Goal: Task Accomplishment & Management: Manage account settings

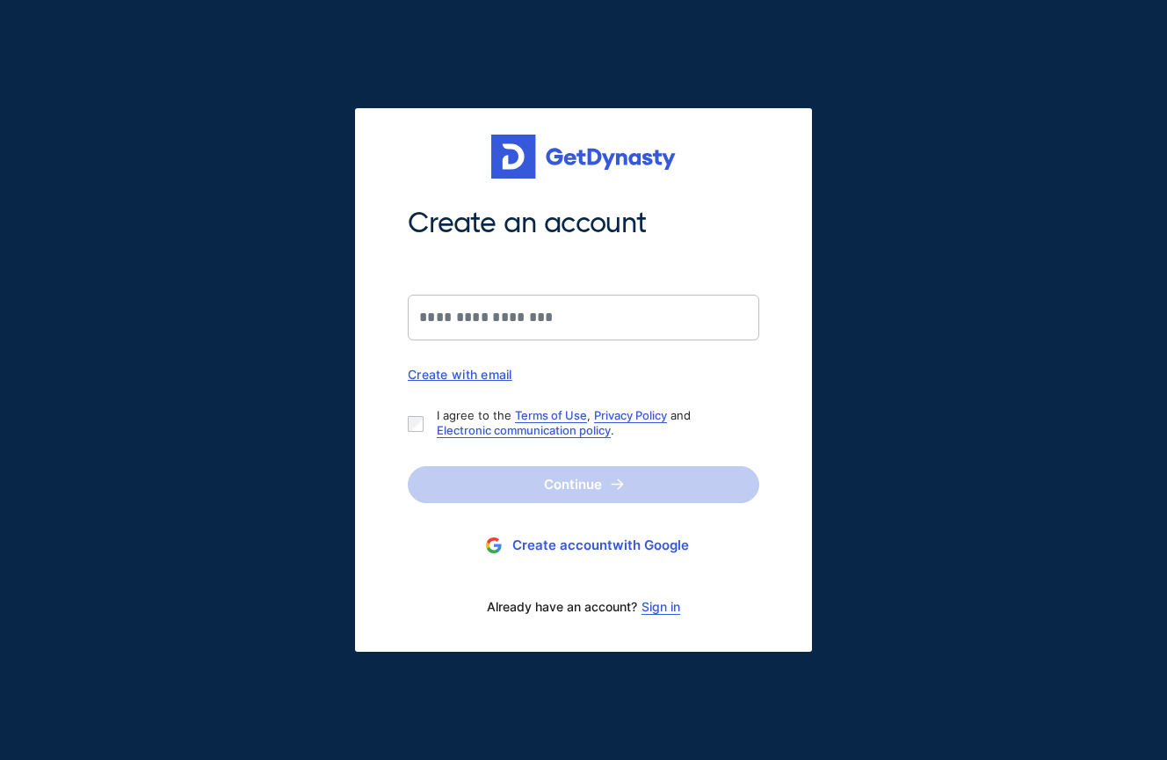
click at [487, 374] on div "Create with email" at bounding box center [584, 374] width 352 height 15
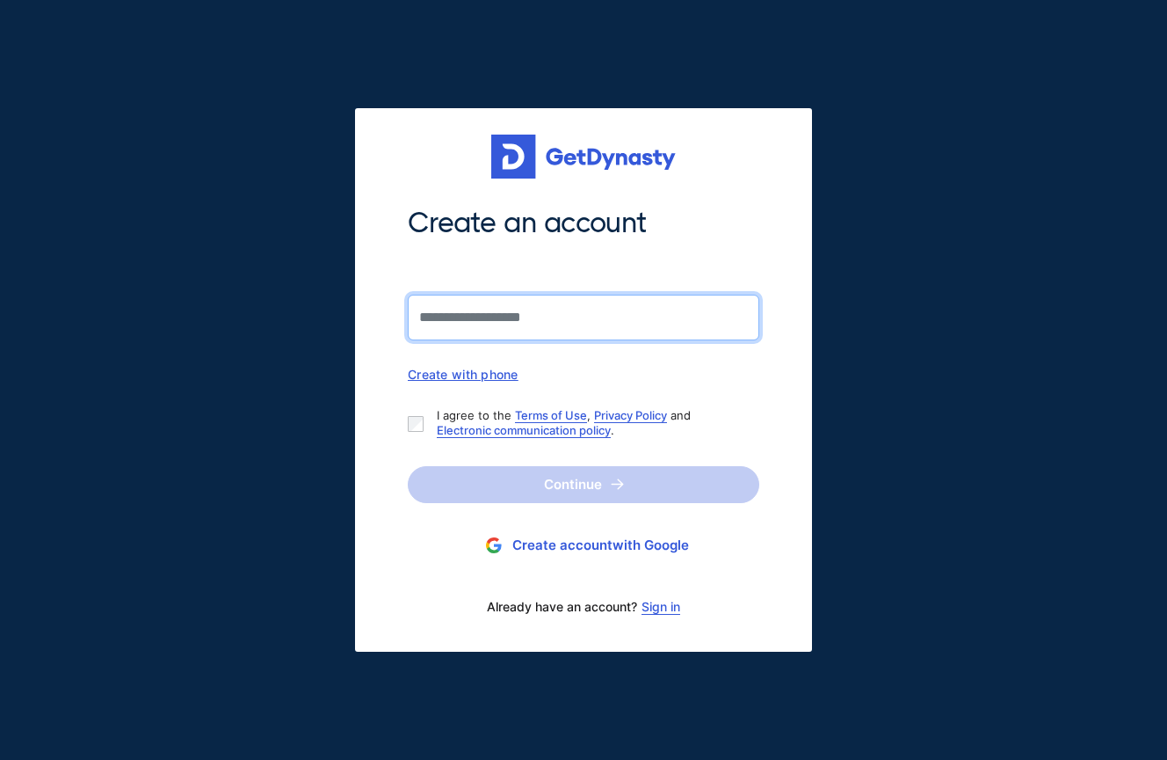
click at [480, 318] on input "Create an account" at bounding box center [584, 317] width 352 height 46
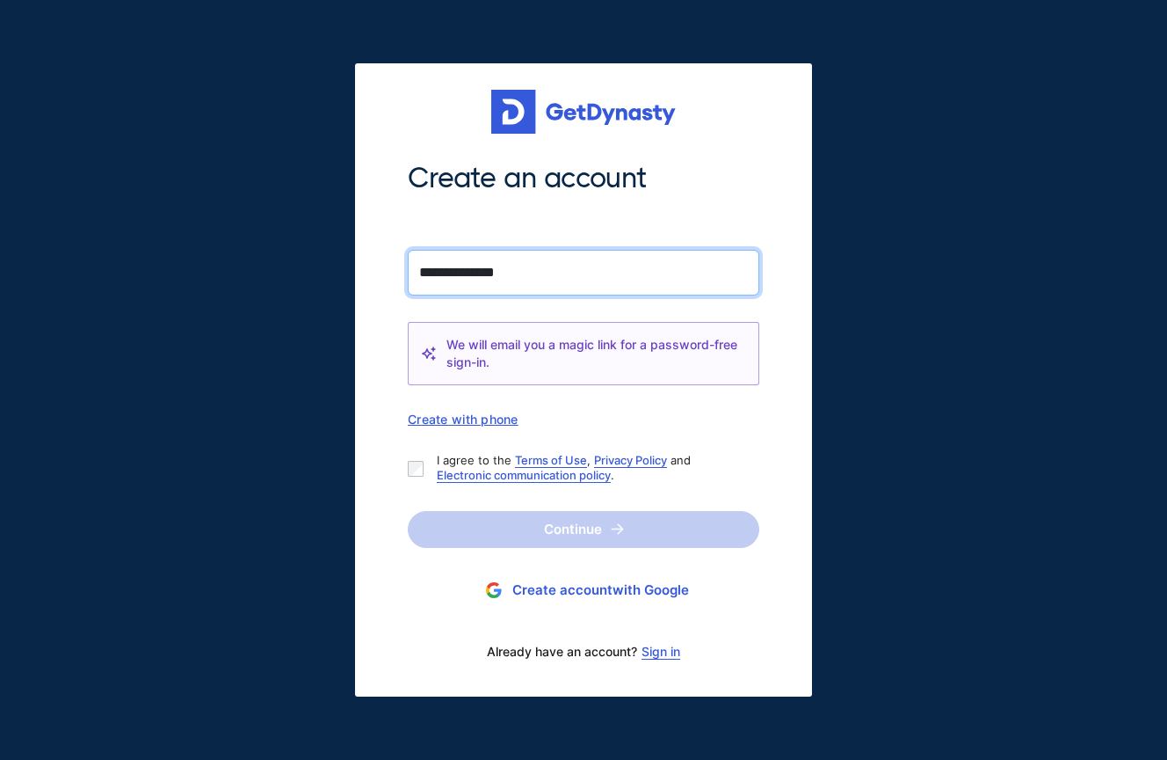
type input "**********"
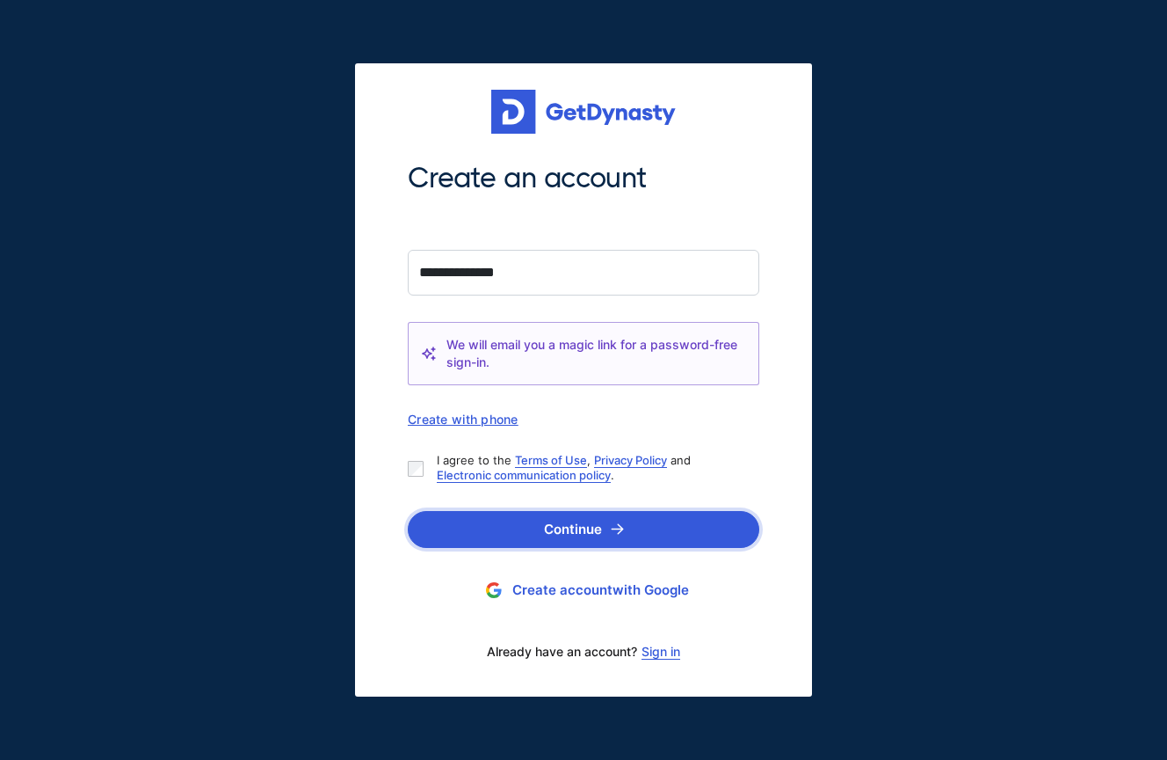
click at [615, 530] on img "submit" at bounding box center [617, 528] width 13 height 11
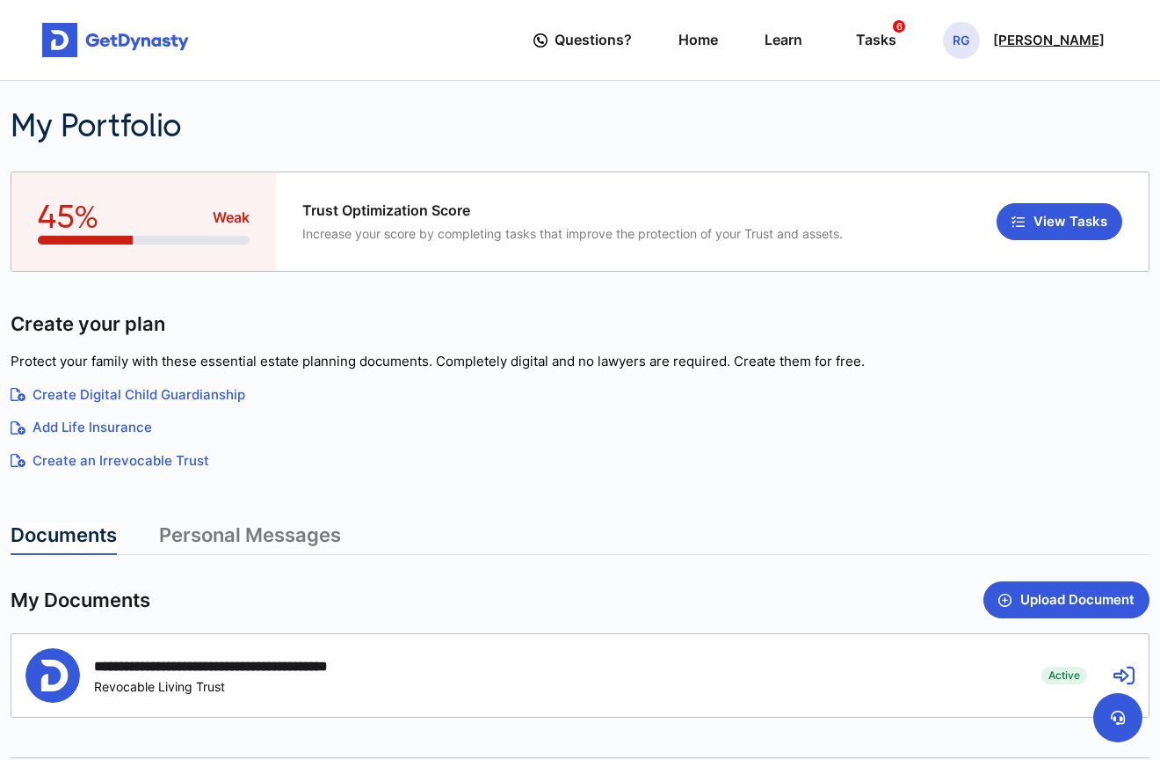
click at [1048, 47] on p "[PERSON_NAME]" at bounding box center [1049, 40] width 112 height 14
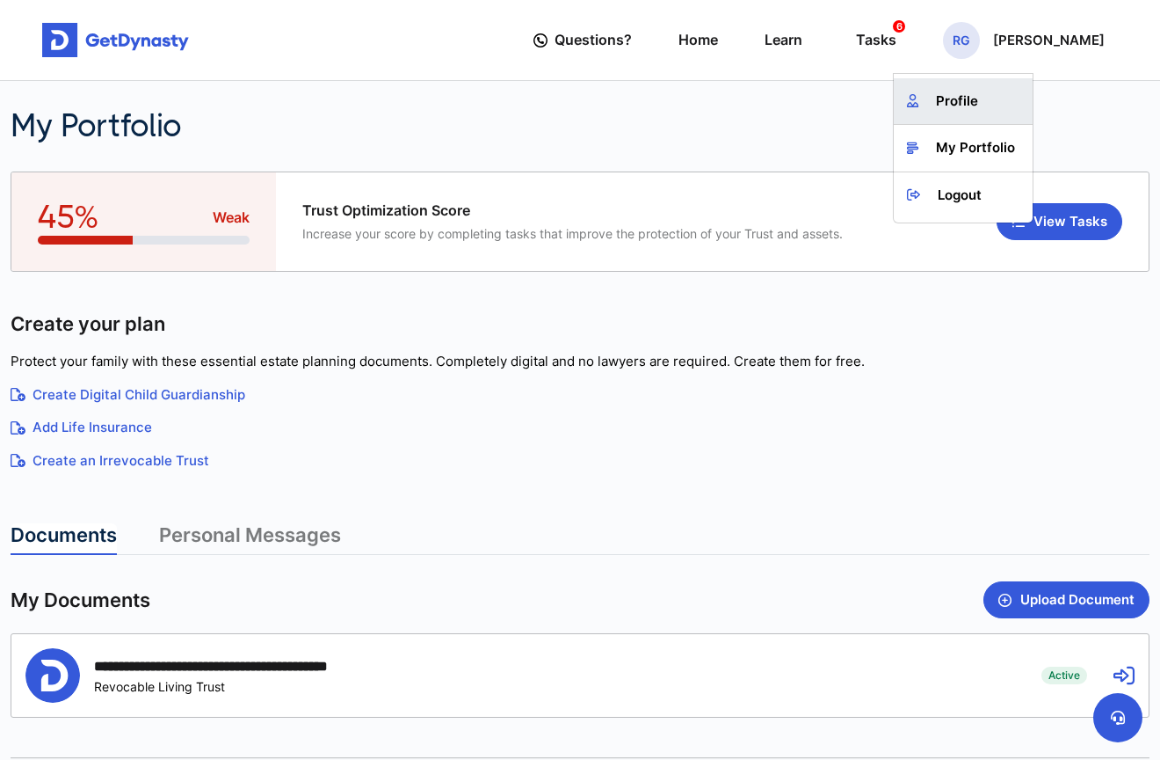
click at [993, 102] on link "Profile" at bounding box center [963, 101] width 139 height 47
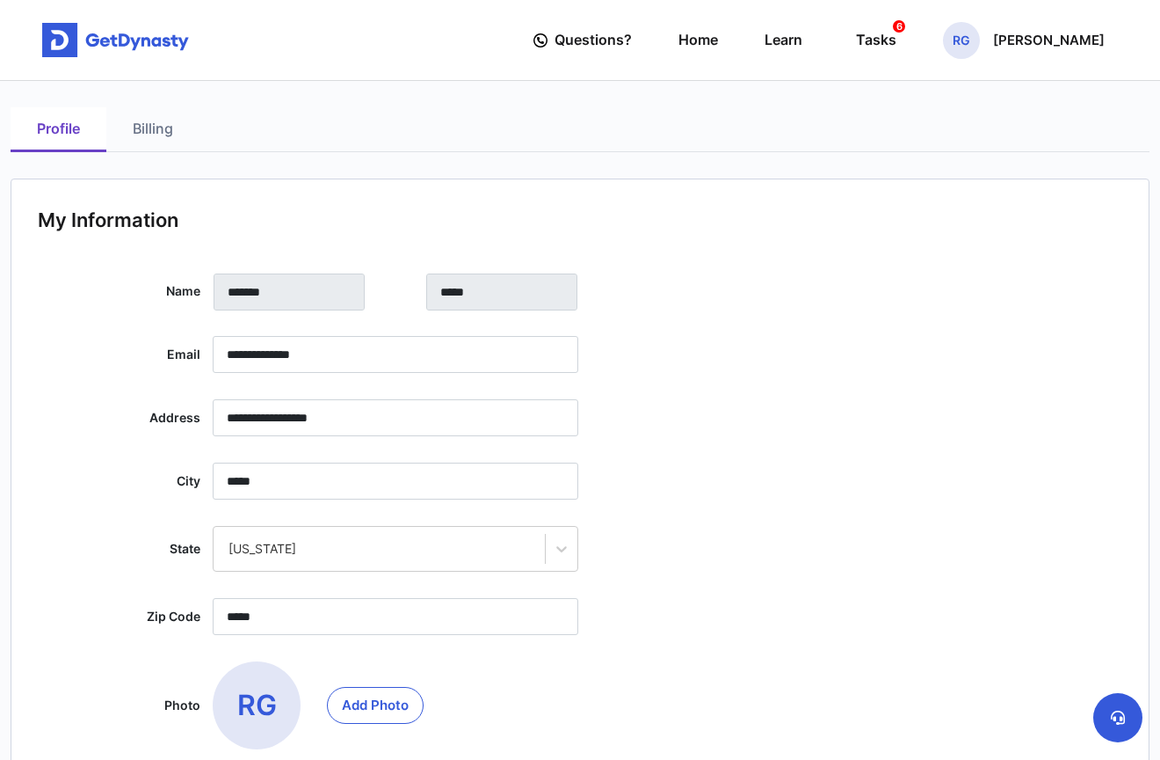
click at [147, 128] on link "Billing" at bounding box center [152, 129] width 93 height 45
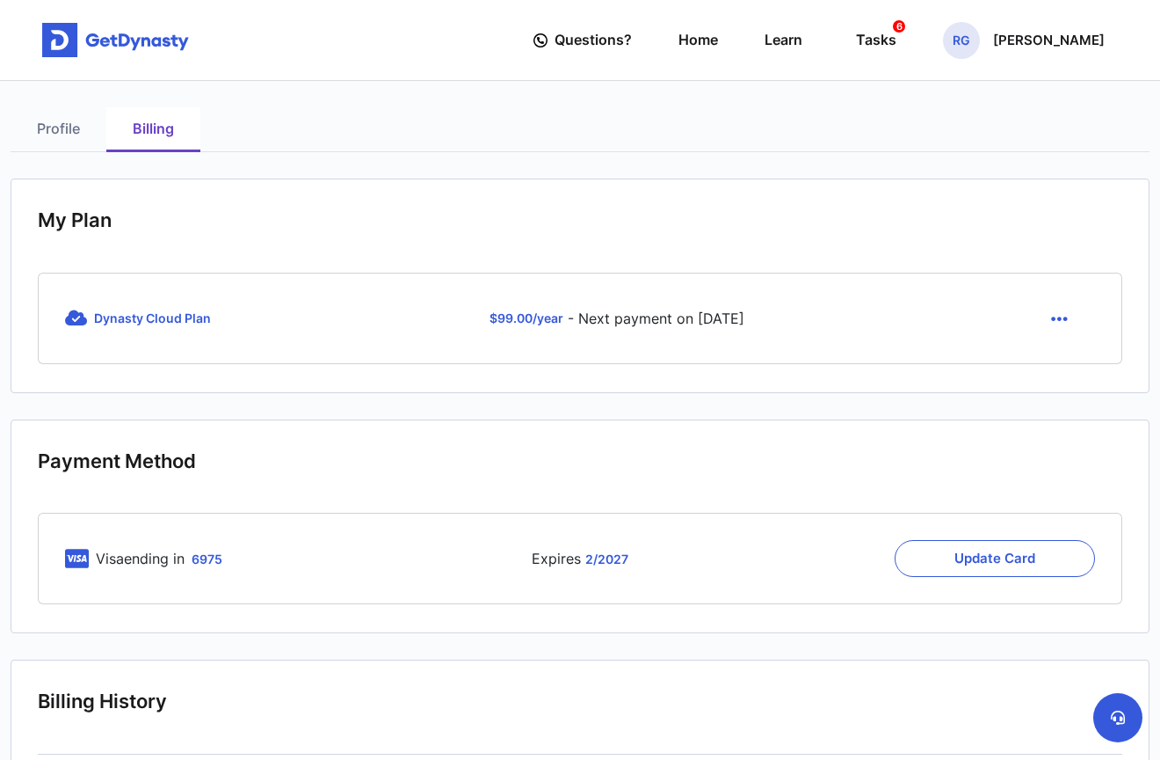
click at [1058, 317] on icon "button" at bounding box center [1059, 318] width 17 height 19
click at [1061, 355] on link "Cancel" at bounding box center [1062, 360] width 74 height 28
click at [1058, 316] on icon "button" at bounding box center [1059, 318] width 17 height 19
click at [1058, 357] on link "Cancel" at bounding box center [1062, 360] width 74 height 28
click at [957, 553] on button "Update Card" at bounding box center [995, 558] width 200 height 37
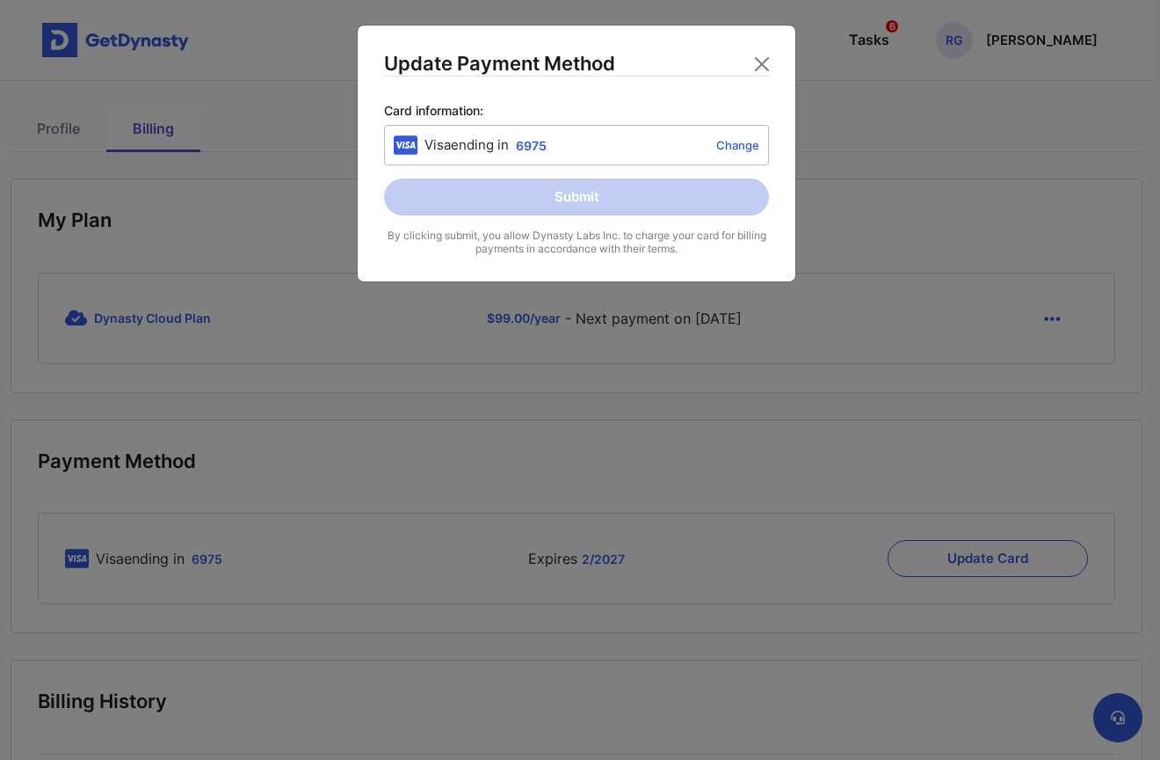
click at [734, 146] on link "Change" at bounding box center [657, 145] width 206 height 14
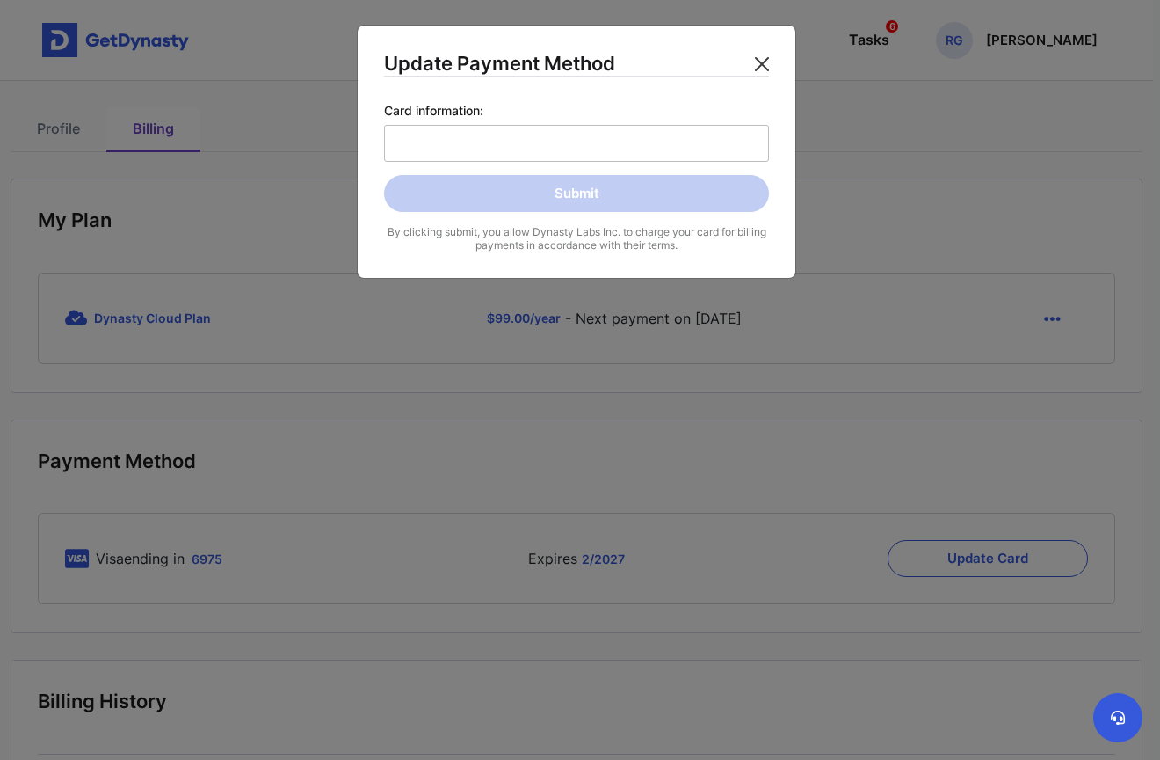
click at [760, 61] on button "Close" at bounding box center [762, 64] width 28 height 28
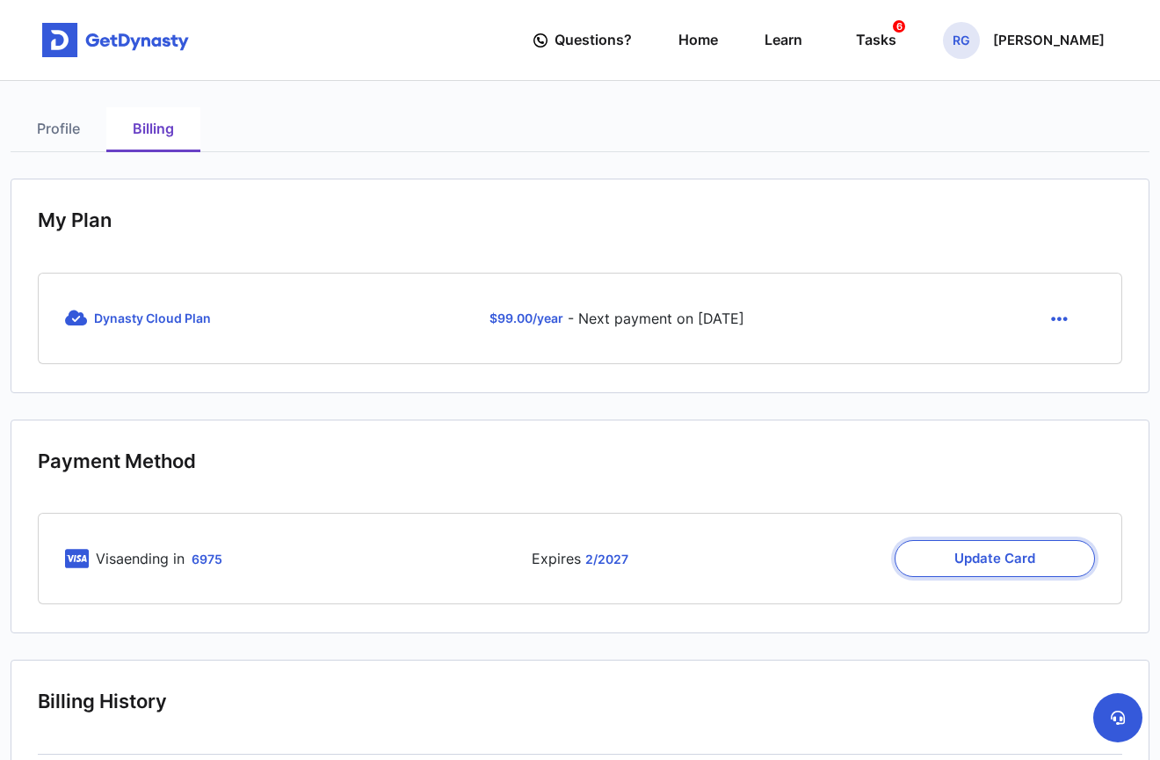
click at [960, 559] on button "Update Card" at bounding box center [995, 558] width 200 height 37
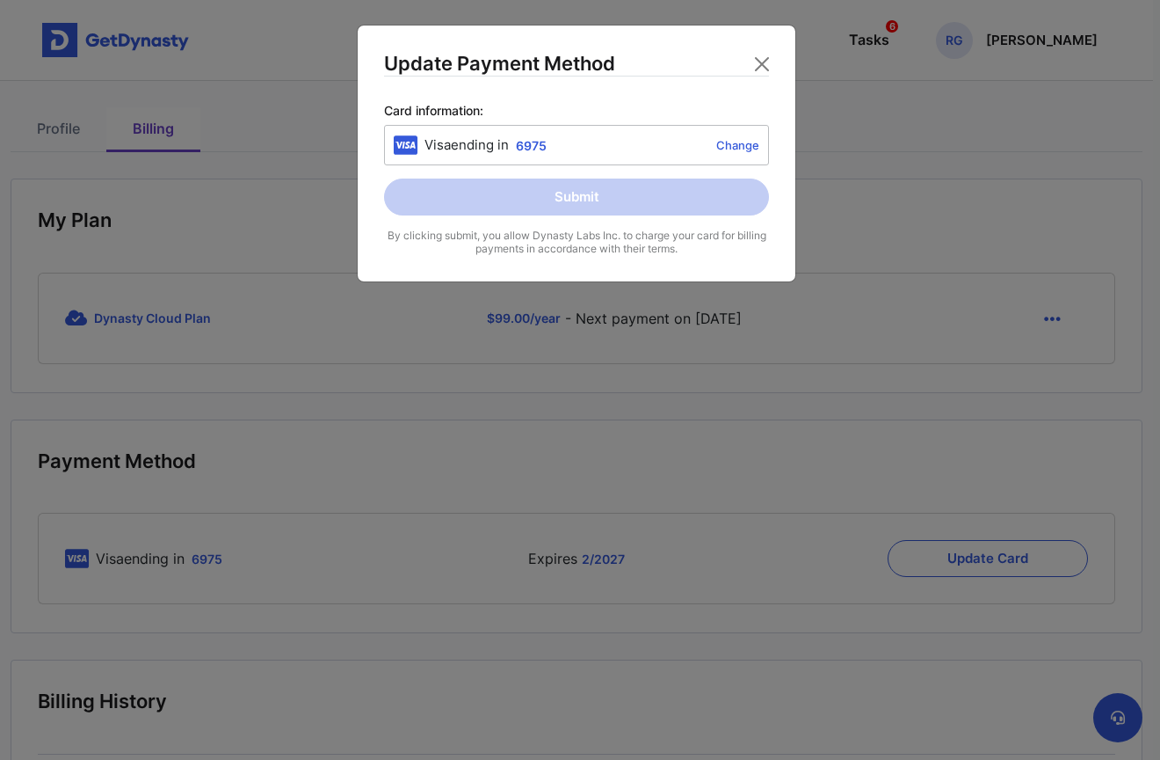
click at [731, 146] on link "Change" at bounding box center [657, 145] width 206 height 14
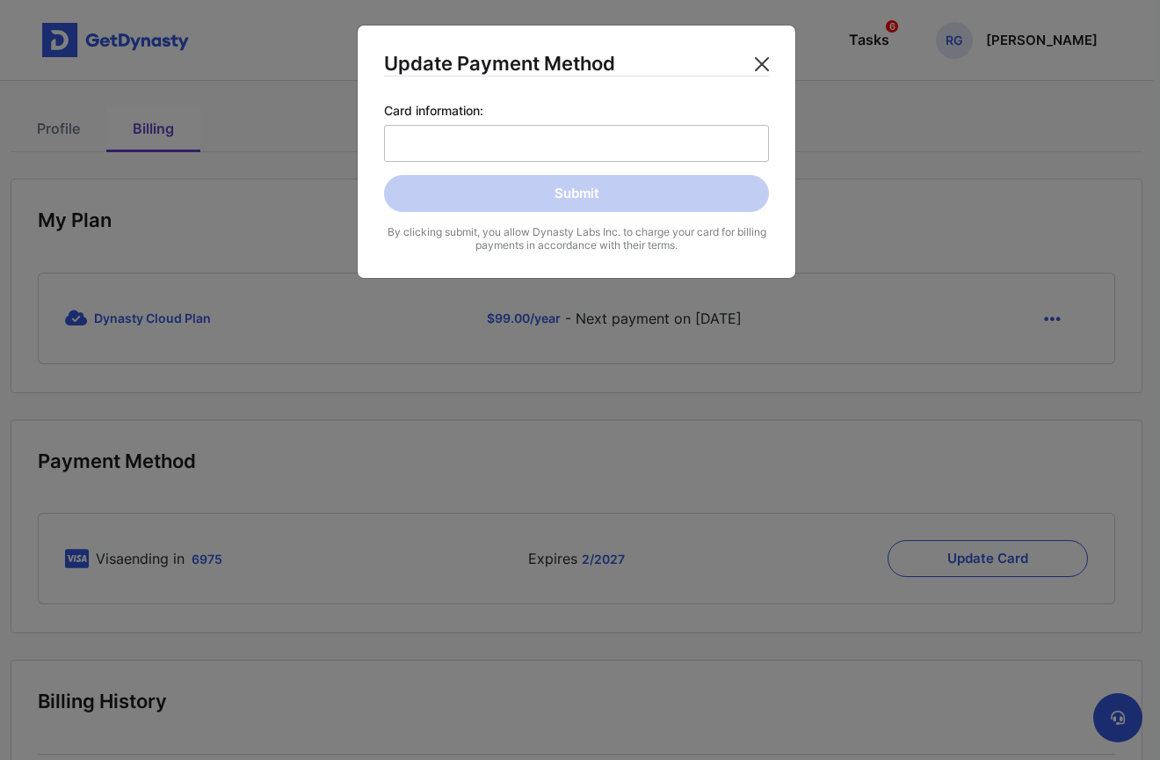
click at [762, 62] on button "Close" at bounding box center [762, 64] width 28 height 28
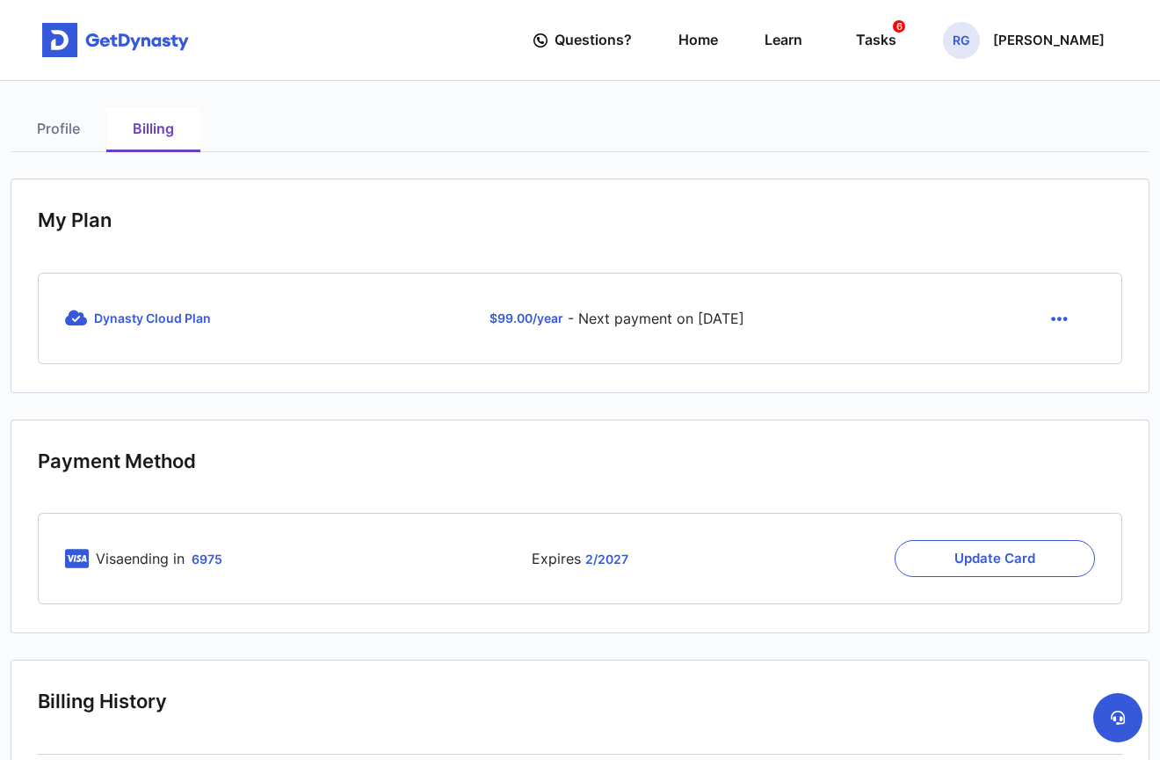
click at [1058, 316] on icon "button" at bounding box center [1059, 318] width 17 height 19
click at [1065, 363] on link "Cancel" at bounding box center [1062, 360] width 74 height 28
click at [632, 39] on span "Questions?" at bounding box center [593, 40] width 77 height 33
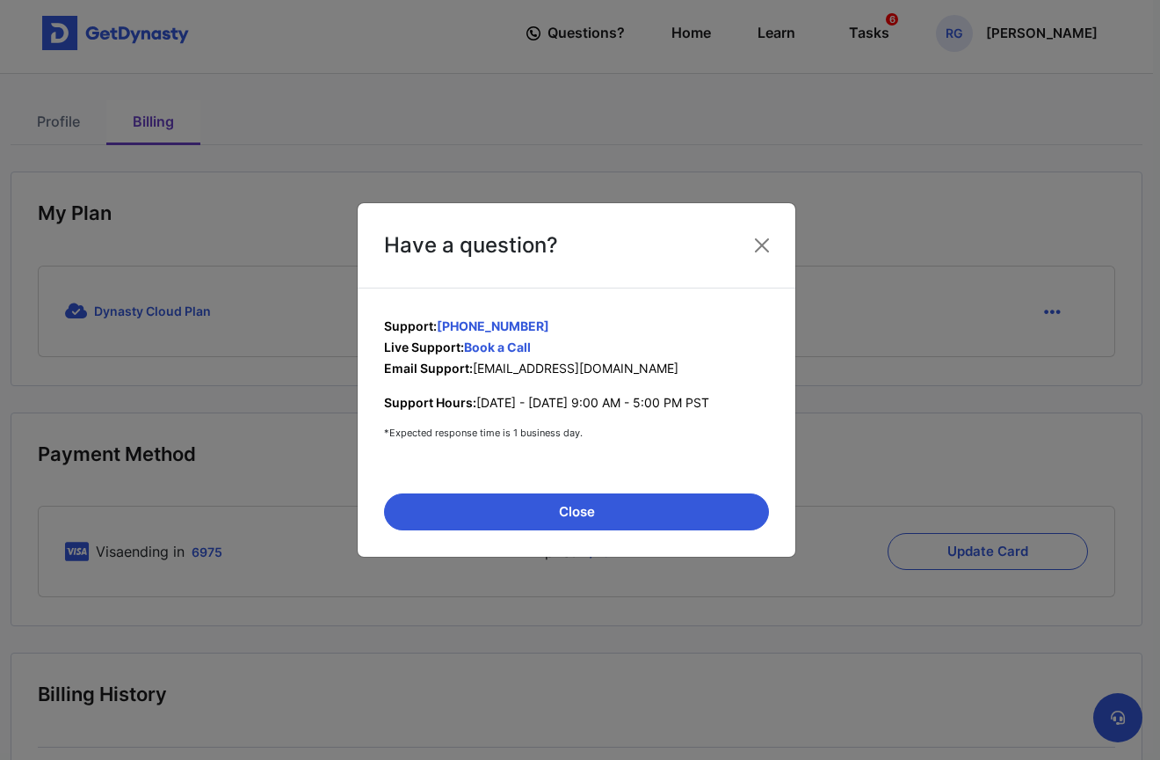
scroll to position [4, 0]
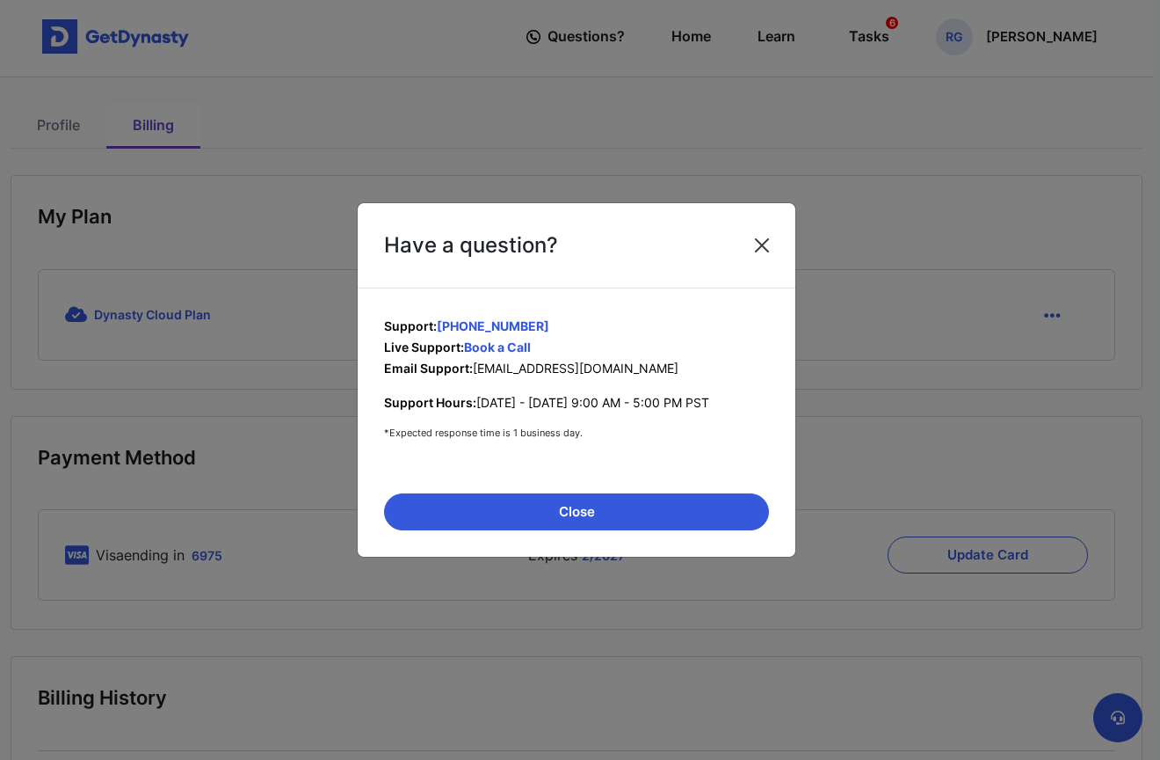
click at [758, 244] on button "Close" at bounding box center [762, 245] width 28 height 28
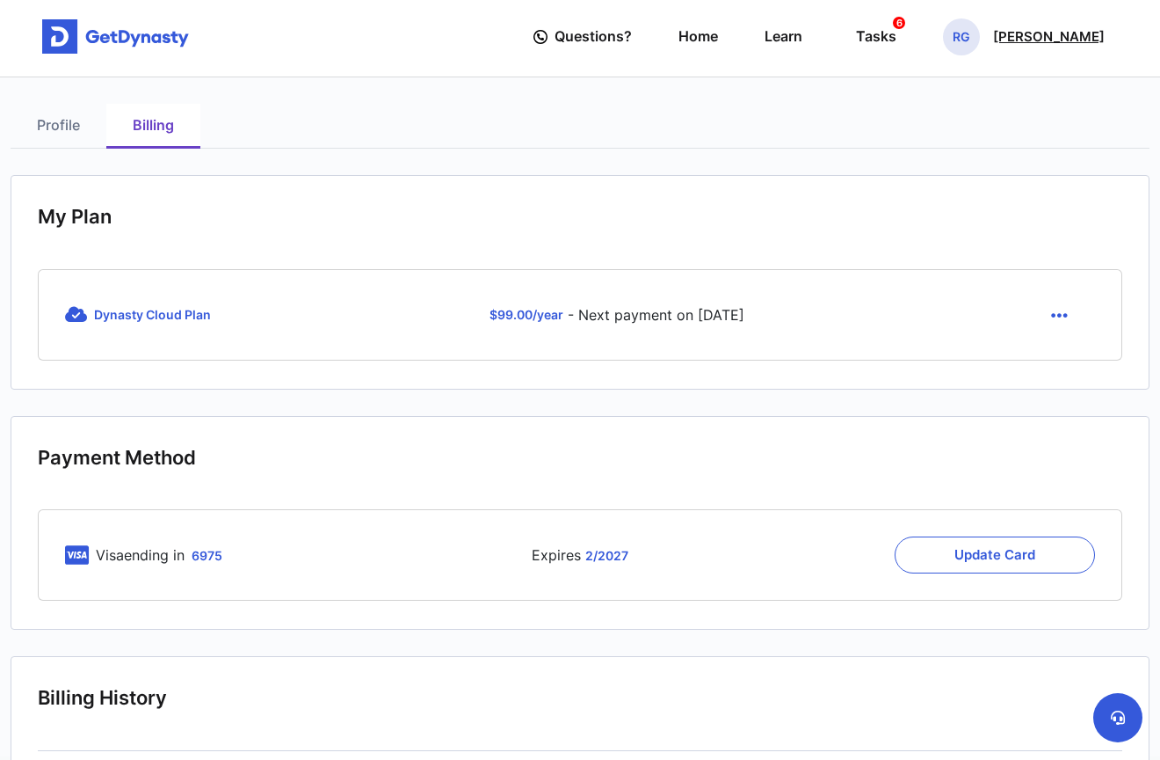
click at [1053, 41] on p "[PERSON_NAME]" at bounding box center [1049, 37] width 112 height 14
click at [981, 181] on link "Logout" at bounding box center [963, 192] width 139 height 47
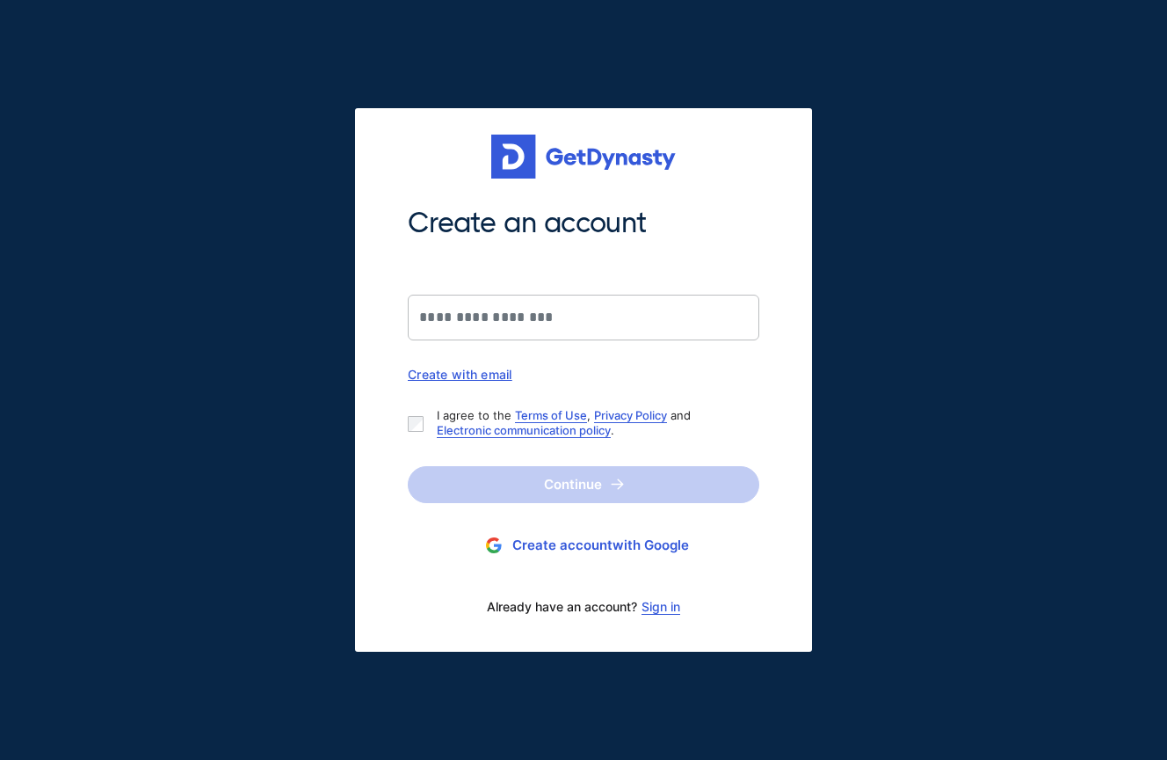
click at [483, 372] on div "Create with email" at bounding box center [584, 374] width 352 height 15
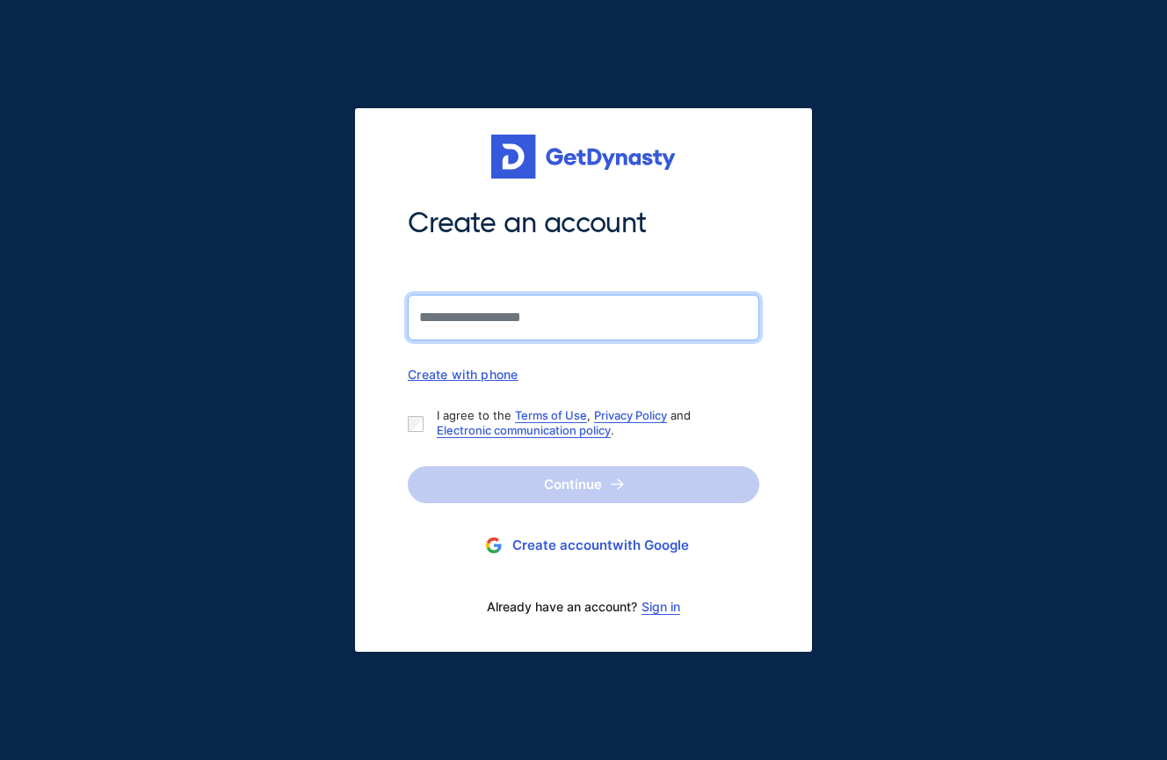
click at [500, 322] on input "Create an account" at bounding box center [584, 317] width 352 height 46
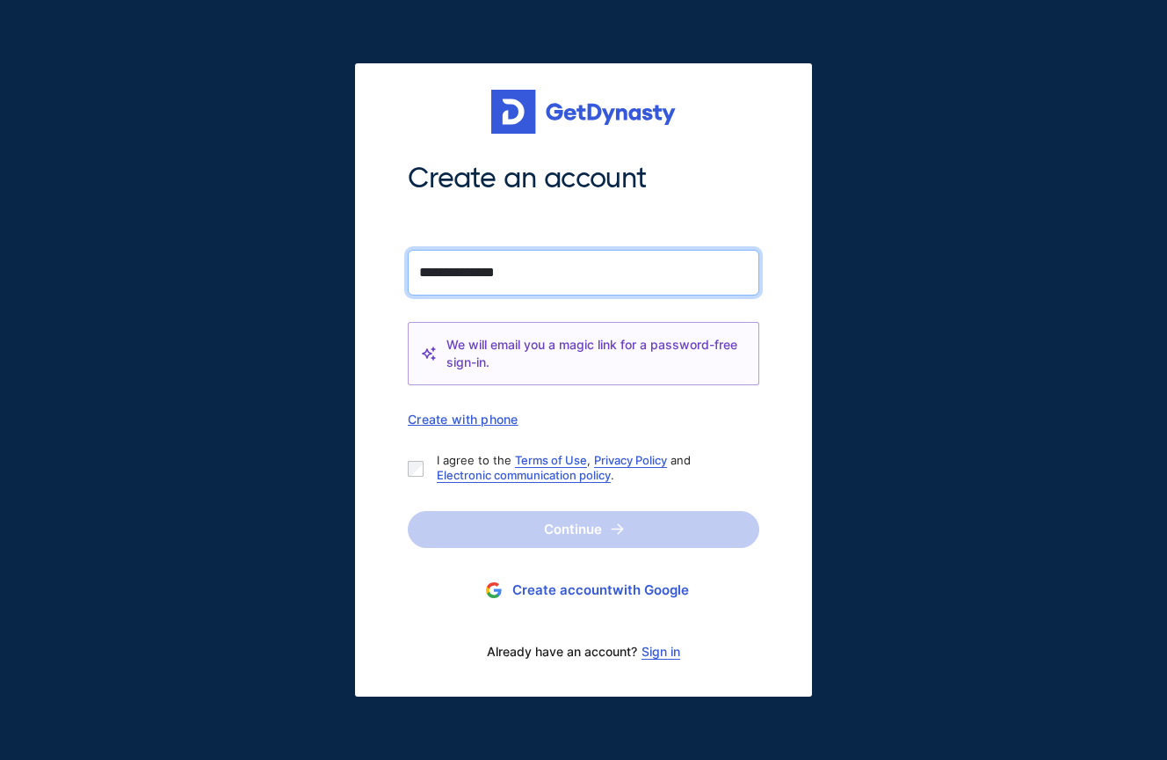
type input "**********"
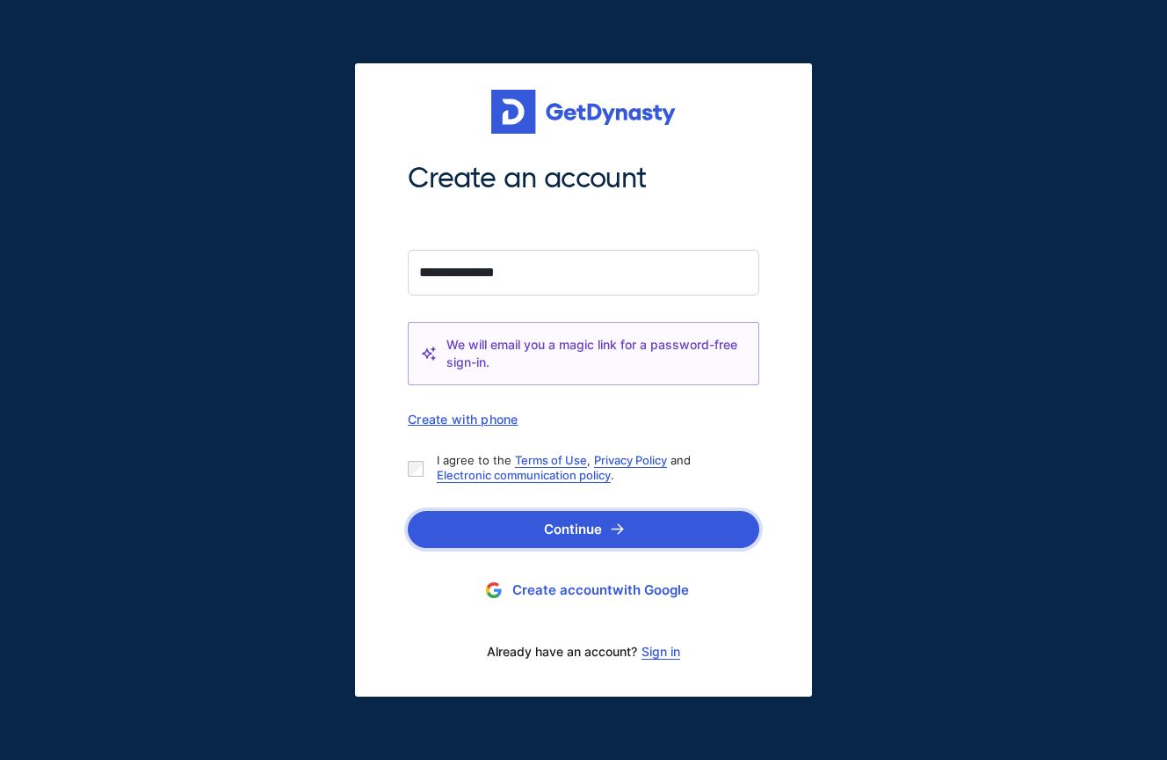
click at [589, 531] on button "Continue" at bounding box center [584, 529] width 352 height 37
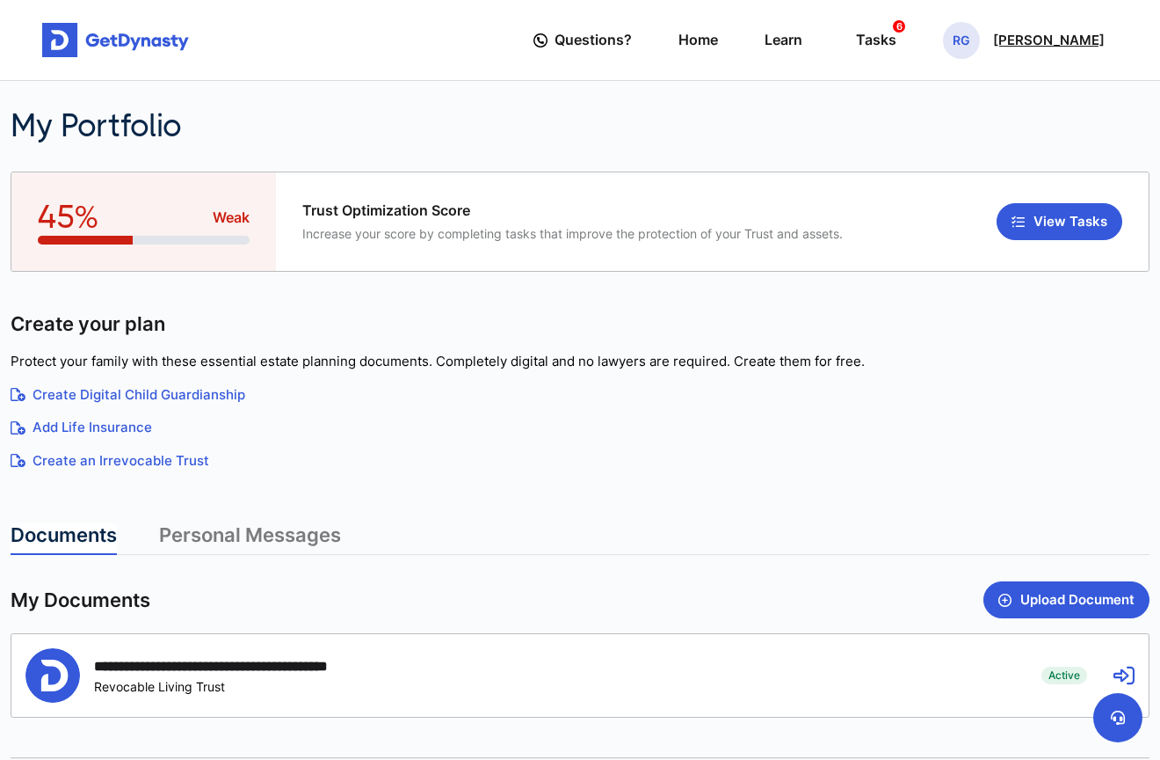
click at [1047, 45] on p "[PERSON_NAME]" at bounding box center [1049, 40] width 112 height 14
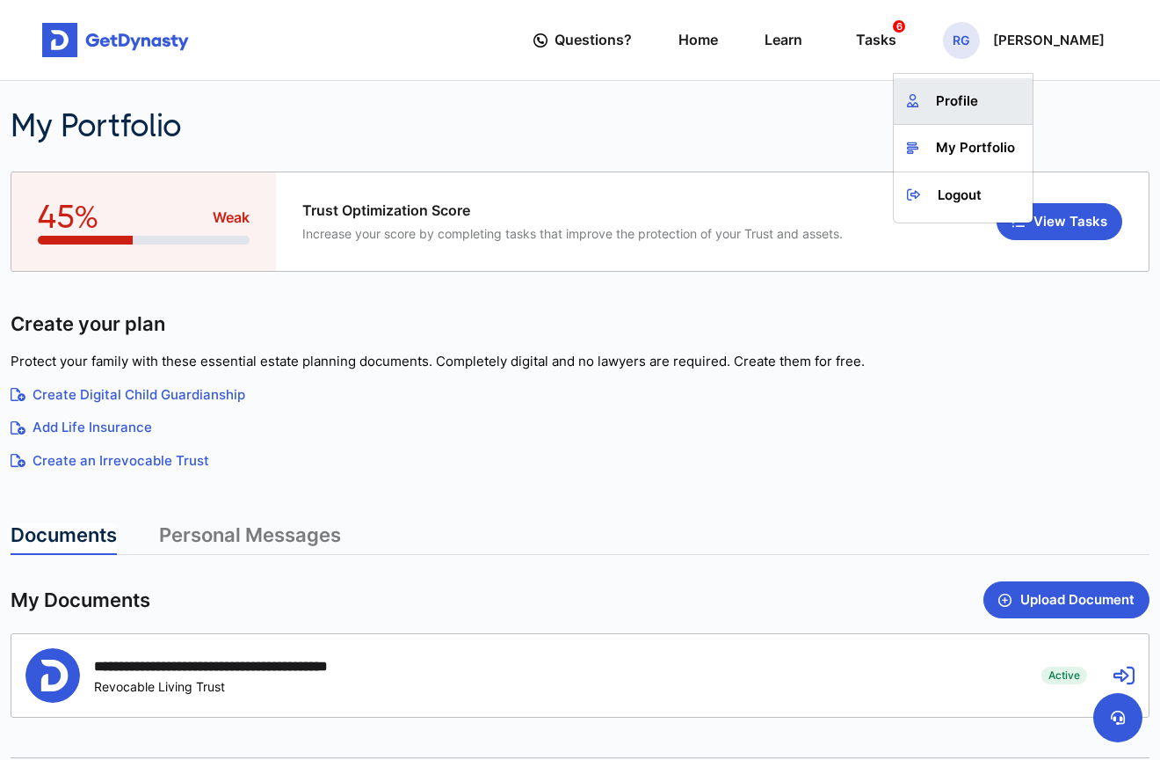
click at [987, 103] on link "Profile" at bounding box center [963, 101] width 139 height 47
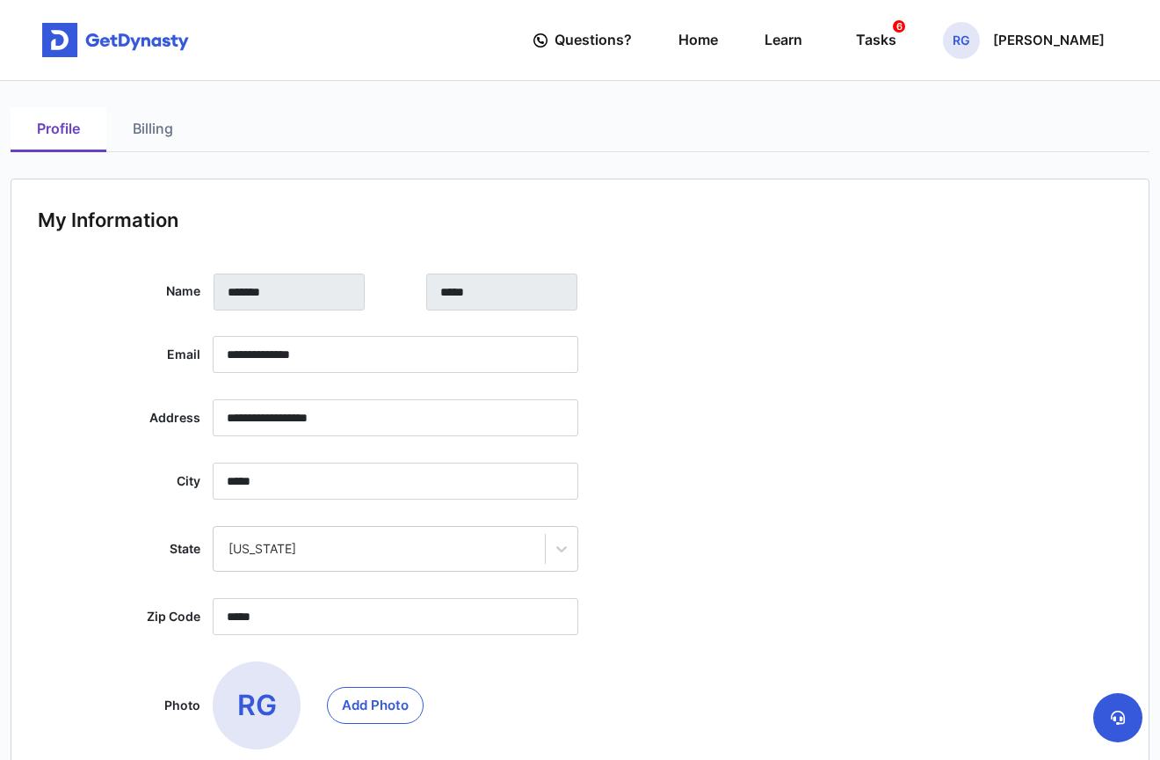
click at [156, 129] on link "Billing" at bounding box center [152, 129] width 93 height 45
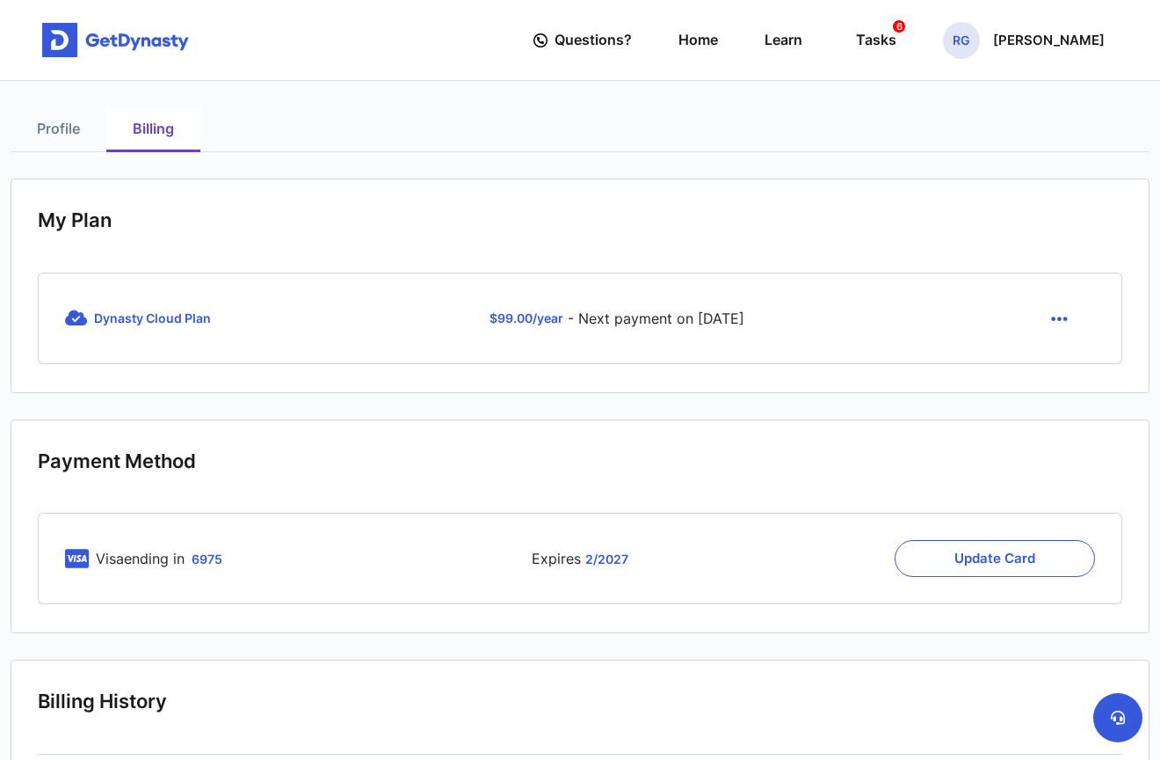
click at [1061, 318] on icon "button" at bounding box center [1059, 318] width 17 height 19
click at [1061, 362] on link "Cancel" at bounding box center [1062, 360] width 74 height 28
click at [897, 44] on div "Tasks 6" at bounding box center [876, 40] width 40 height 33
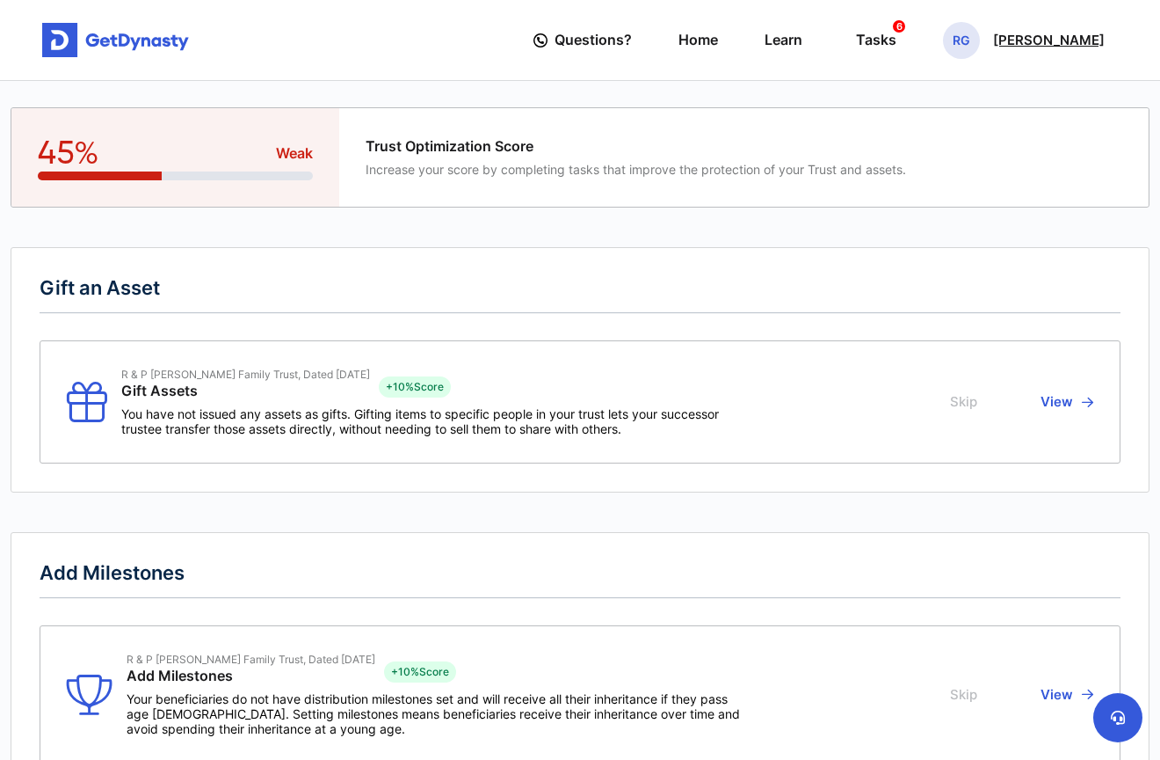
scroll to position [1, 0]
click at [632, 35] on span "Questions?" at bounding box center [593, 39] width 77 height 33
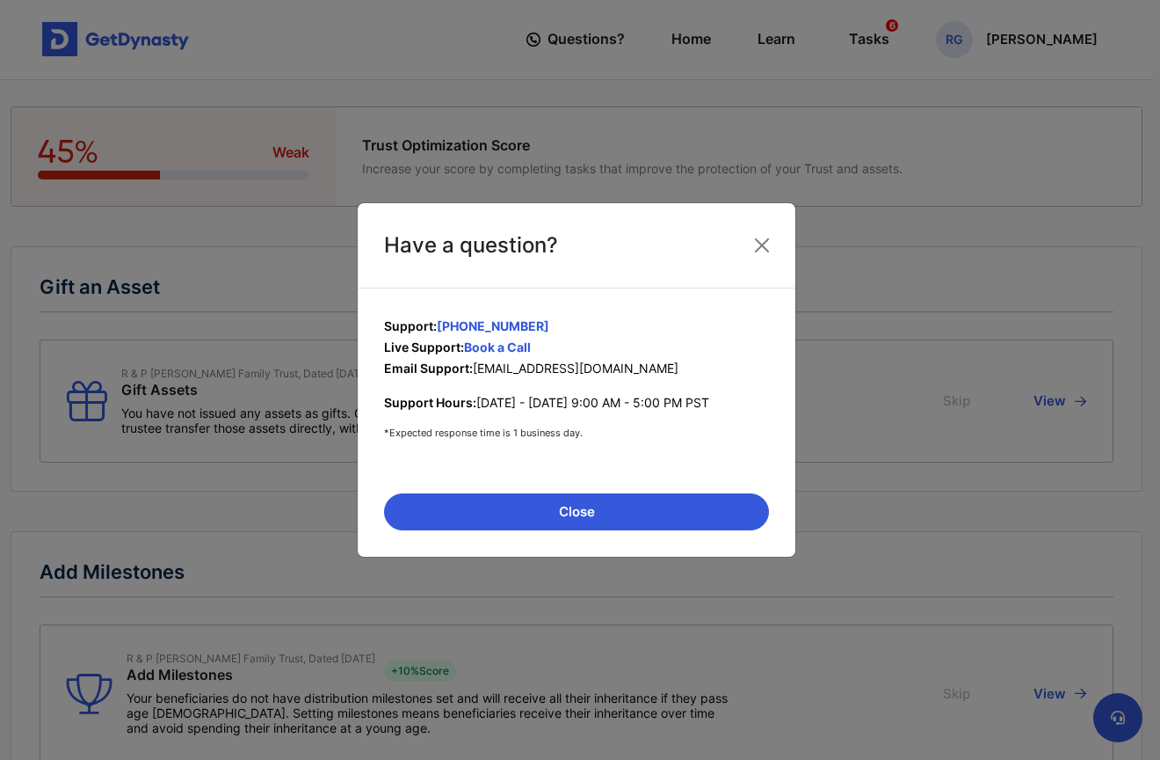
click at [763, 244] on button "Close" at bounding box center [762, 245] width 28 height 28
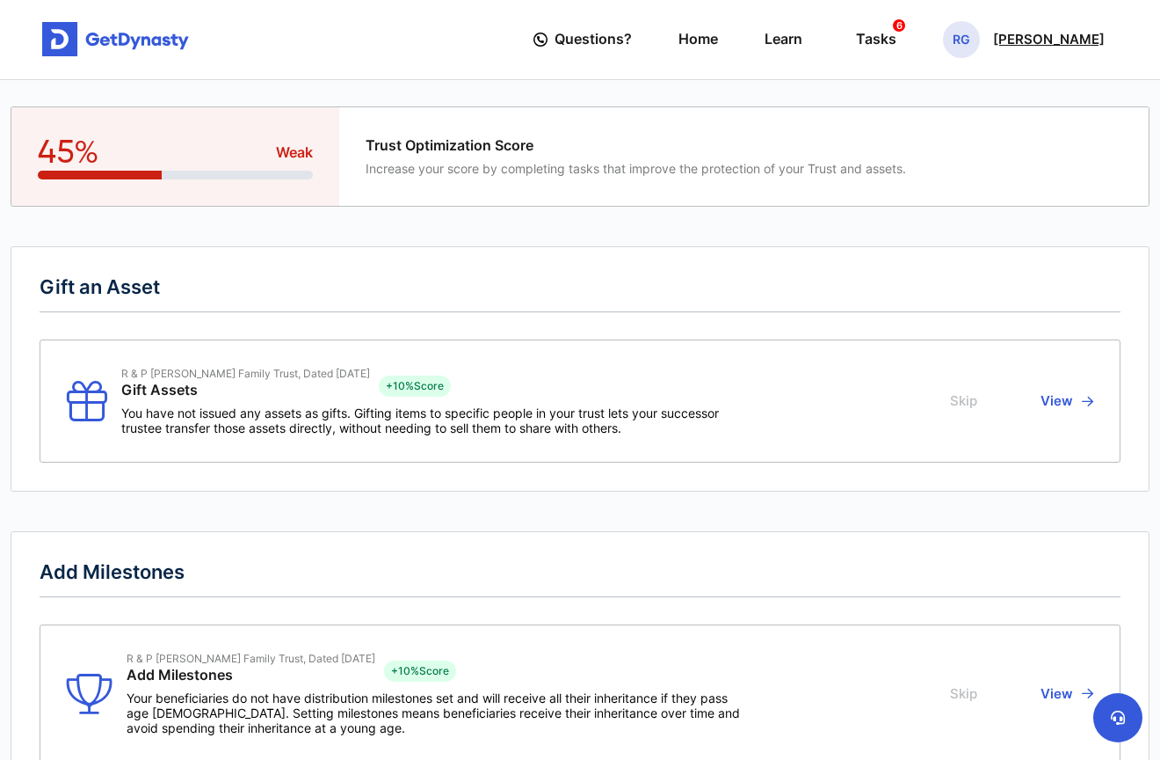
click at [1055, 40] on p "[PERSON_NAME]" at bounding box center [1049, 40] width 112 height 14
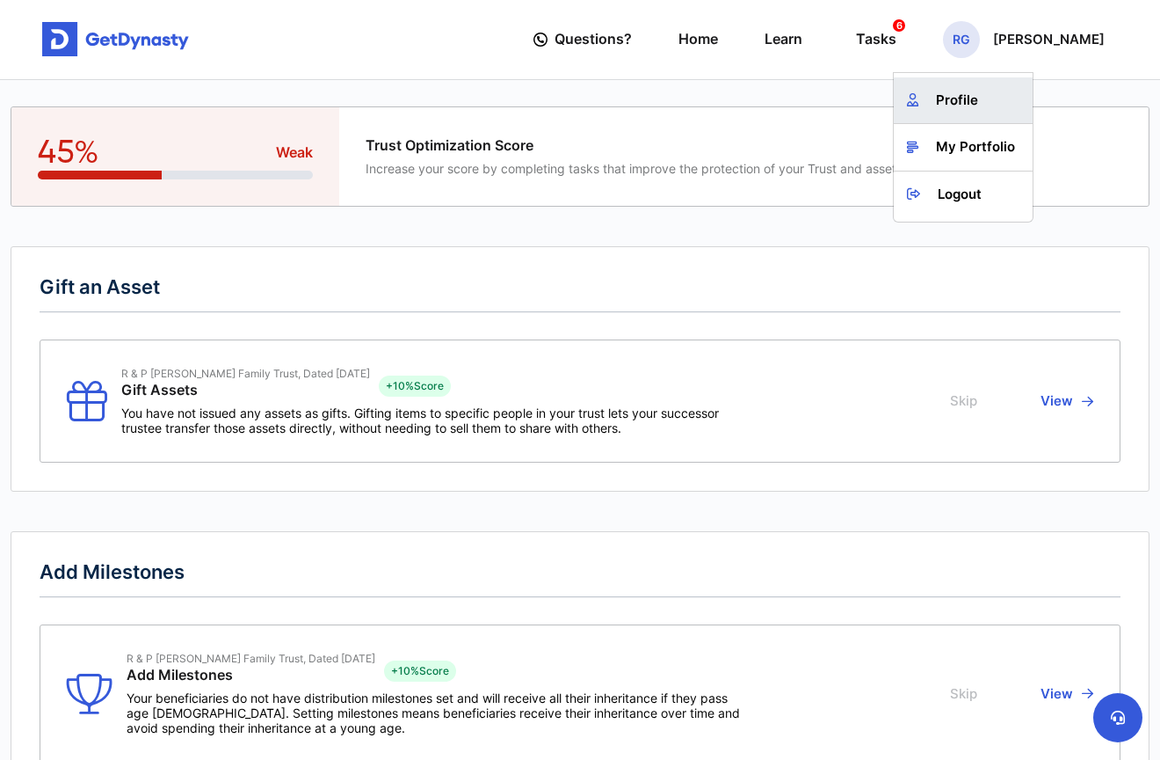
click at [994, 92] on link "Profile" at bounding box center [963, 100] width 139 height 47
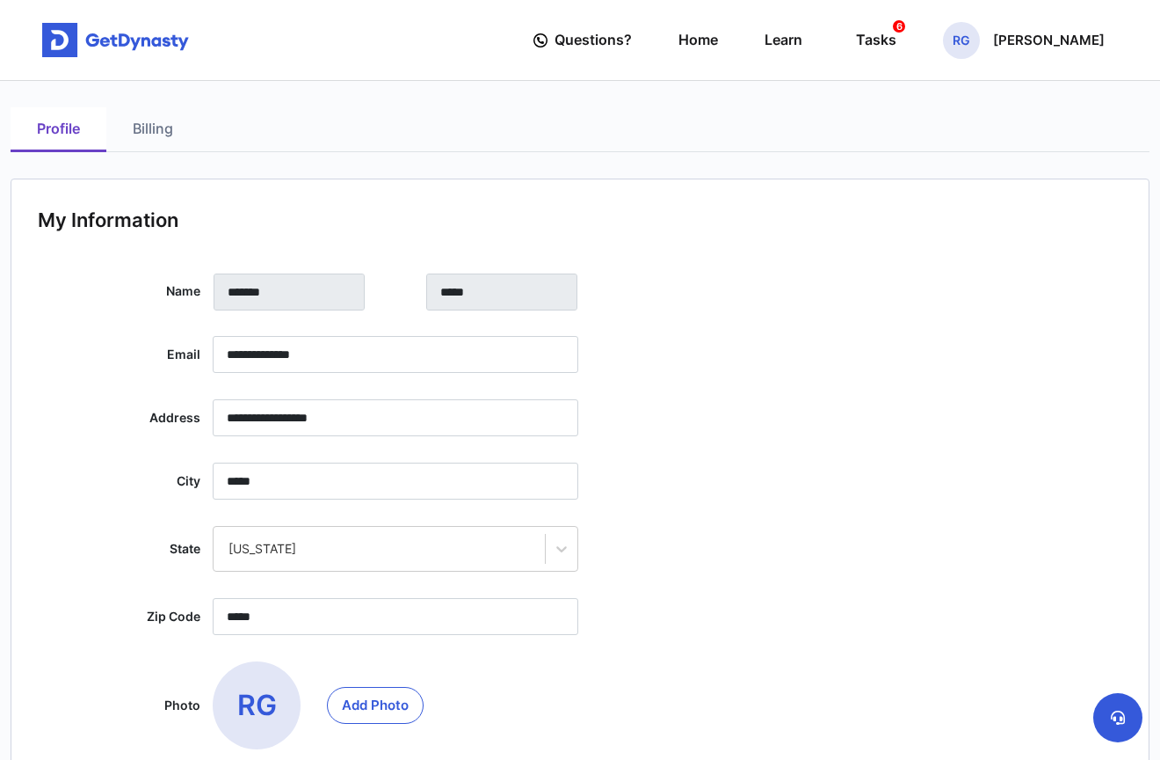
click at [150, 127] on link "Billing" at bounding box center [152, 129] width 93 height 45
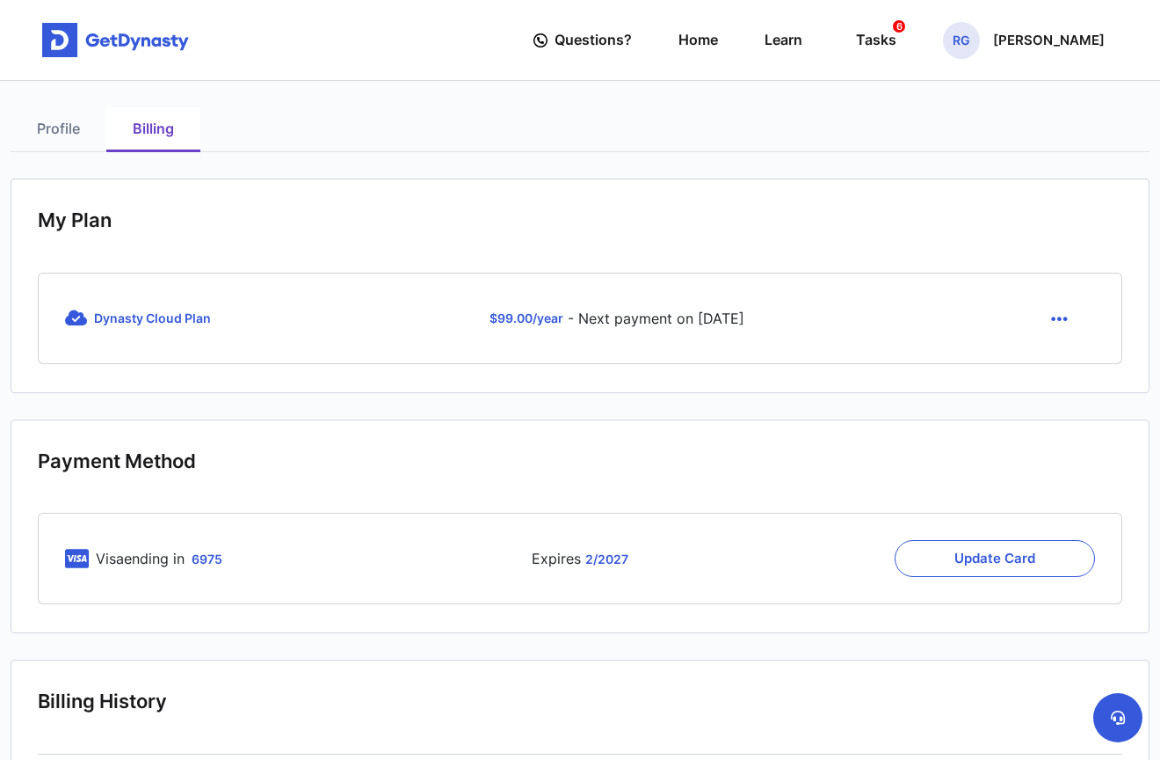
scroll to position [1, 0]
click at [1061, 315] on icon "button" at bounding box center [1059, 318] width 17 height 19
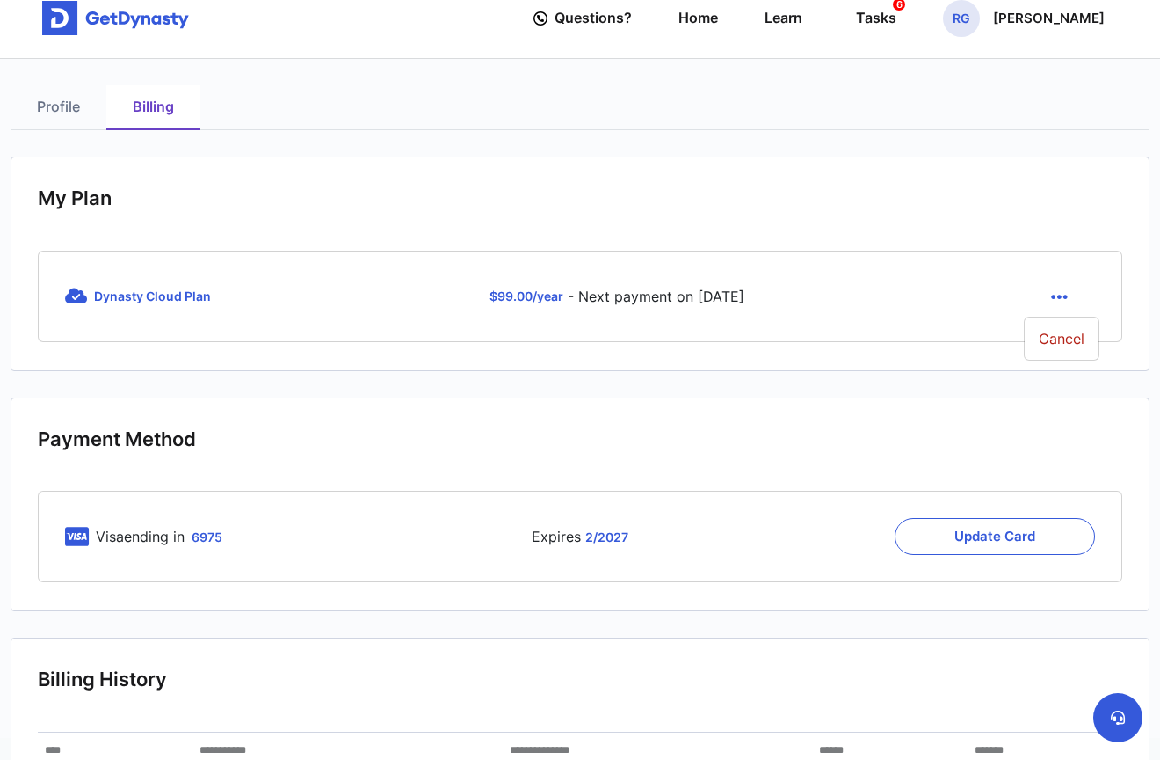
scroll to position [22, 0]
click at [1060, 331] on link "Cancel" at bounding box center [1062, 338] width 74 height 28
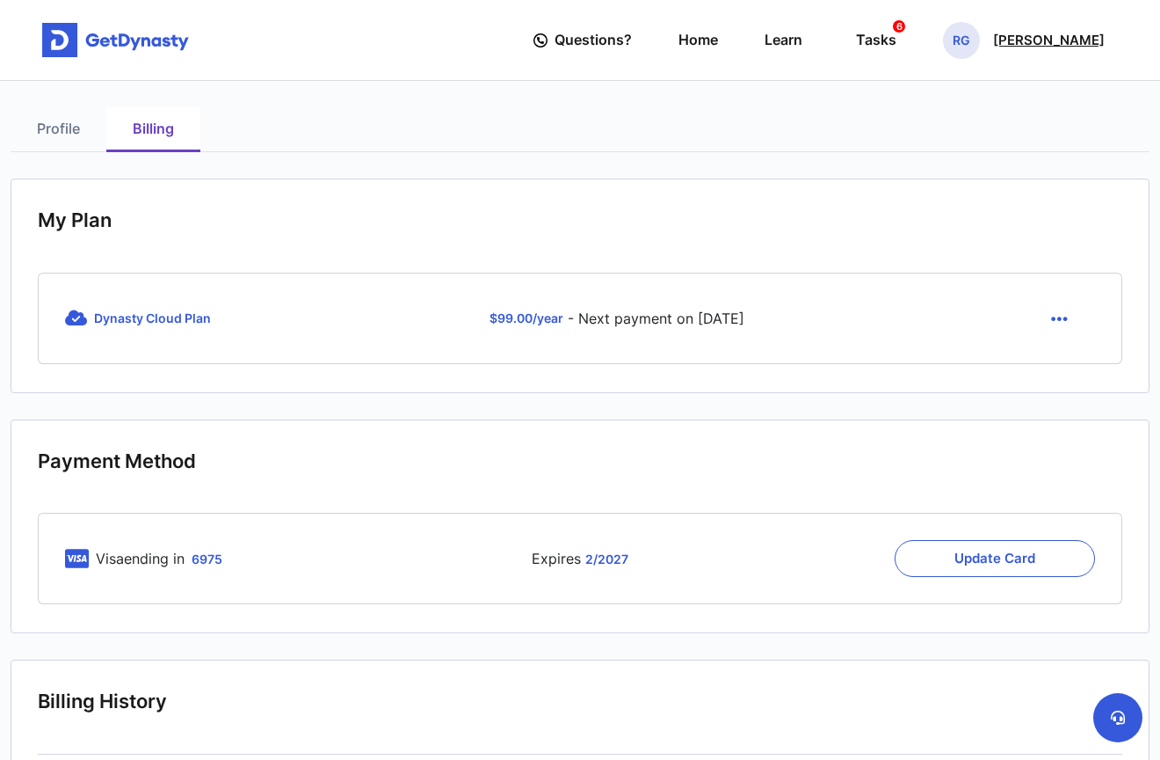
scroll to position [0, 1]
click at [1056, 38] on p "[PERSON_NAME]" at bounding box center [1049, 40] width 112 height 14
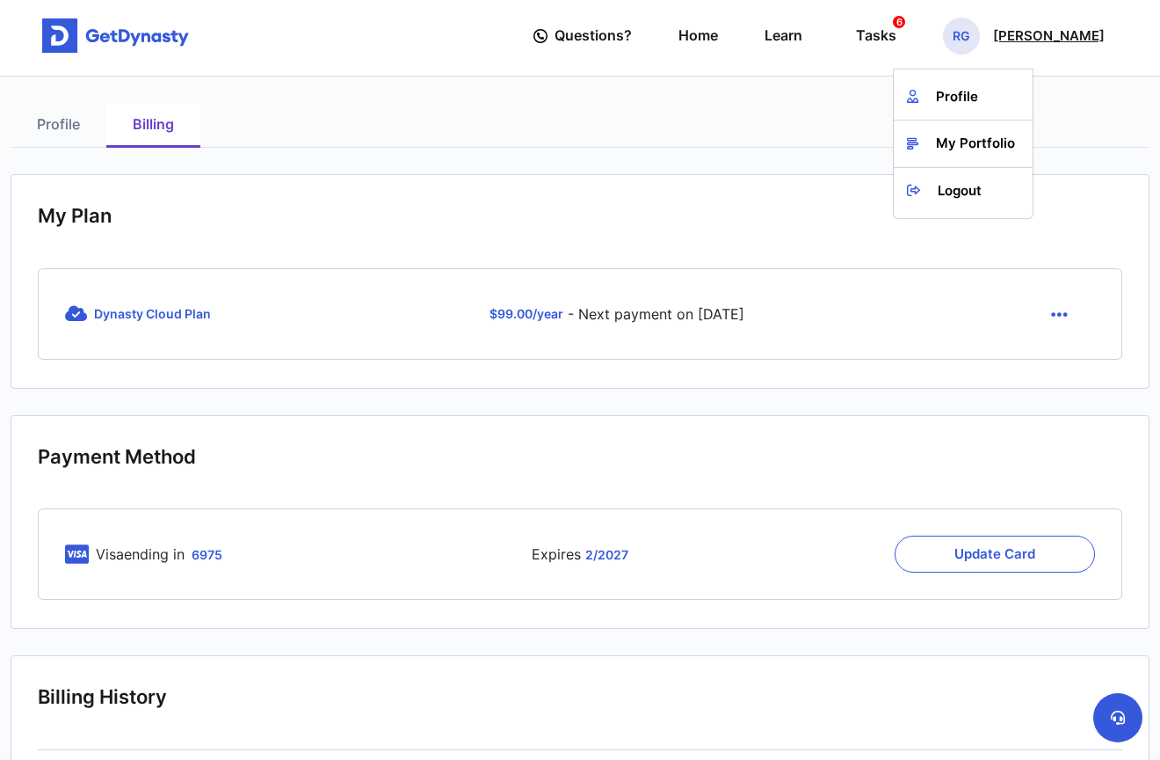
scroll to position [5, 1]
click at [996, 189] on link "Logout" at bounding box center [963, 190] width 139 height 47
